Goal: Task Accomplishment & Management: Complete application form

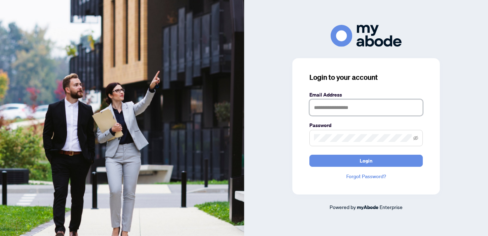
click at [345, 103] on input "text" at bounding box center [365, 107] width 113 height 16
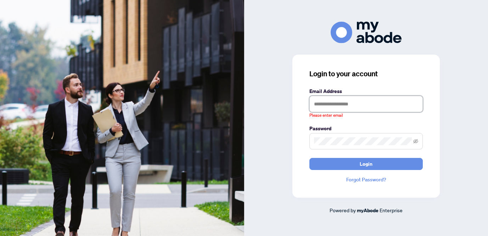
type input "**********"
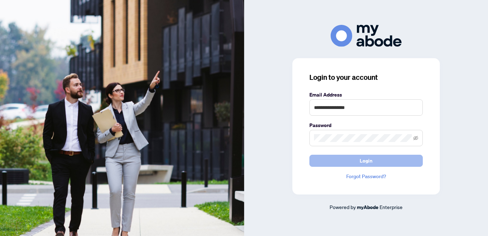
click at [364, 160] on span "Login" at bounding box center [366, 160] width 13 height 11
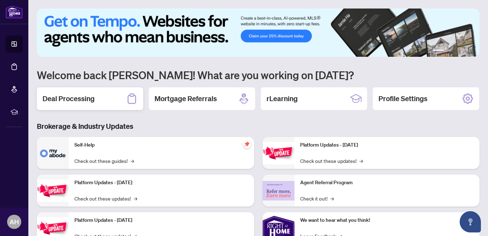
click at [91, 101] on h2 "Deal Processing" at bounding box center [69, 99] width 52 height 10
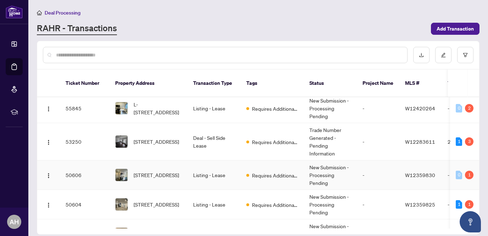
scroll to position [6, 0]
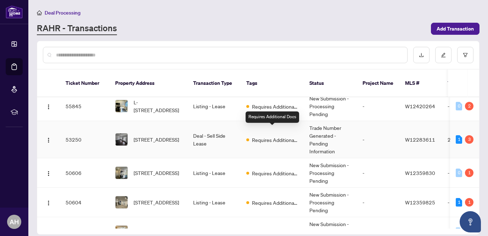
click at [252, 136] on span "Requires Additional Docs" at bounding box center [275, 140] width 46 height 8
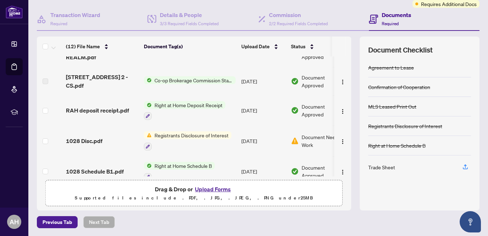
scroll to position [111, 0]
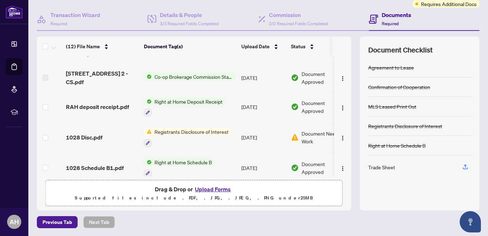
click at [201, 128] on span "Registrants Disclosure of Interest" at bounding box center [192, 132] width 80 height 8
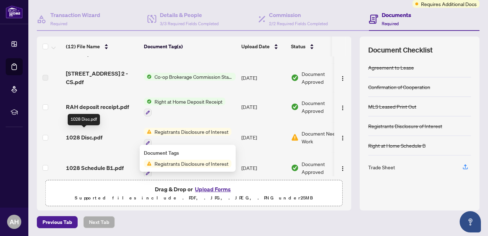
click at [75, 133] on span "1028 Disc.pdf" at bounding box center [84, 137] width 37 height 9
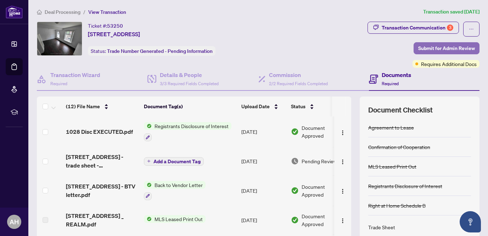
click at [447, 47] on span "Submit for Admin Review" at bounding box center [446, 48] width 57 height 11
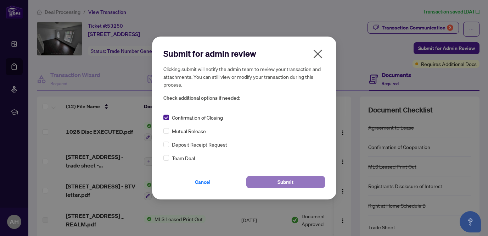
click at [290, 183] on span "Submit" at bounding box center [285, 181] width 16 height 11
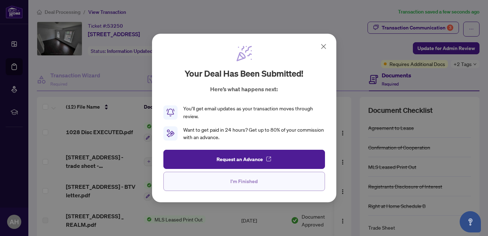
click at [253, 183] on span "I'm Finished" at bounding box center [243, 180] width 27 height 11
